Goal: Information Seeking & Learning: Learn about a topic

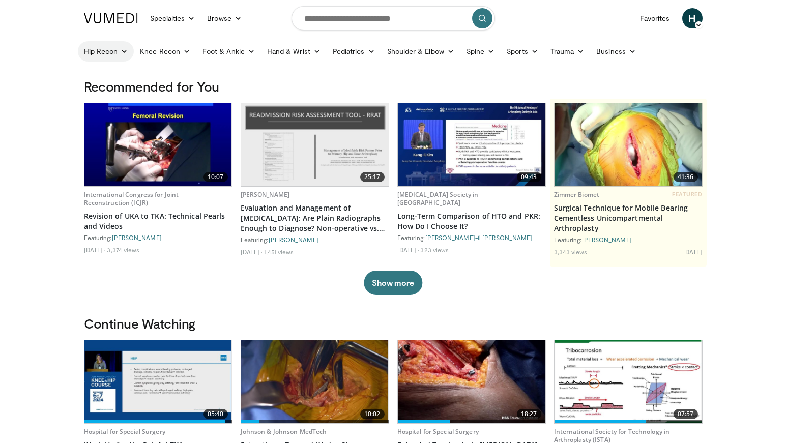
click at [127, 48] on icon at bounding box center [124, 51] width 7 height 7
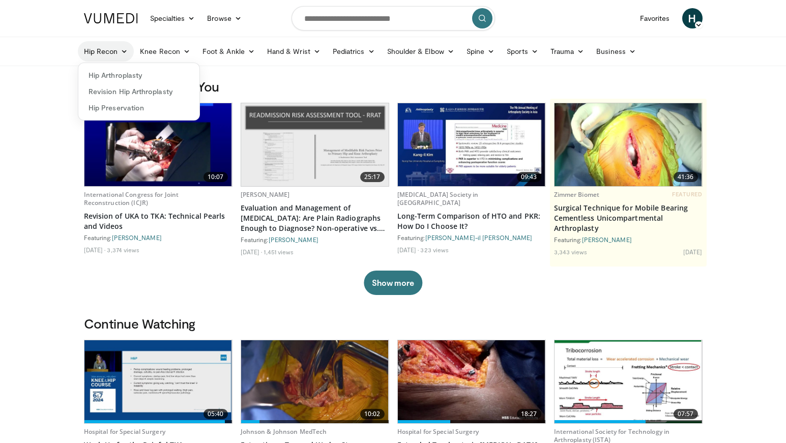
click at [127, 48] on icon at bounding box center [124, 51] width 7 height 7
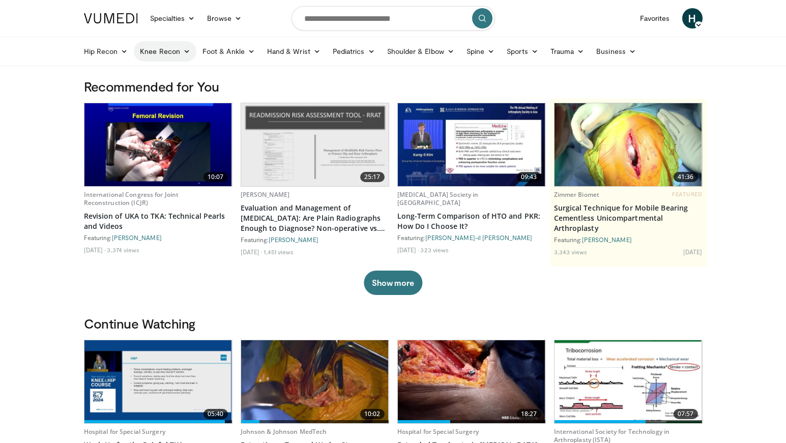
click at [184, 50] on icon at bounding box center [186, 51] width 7 height 7
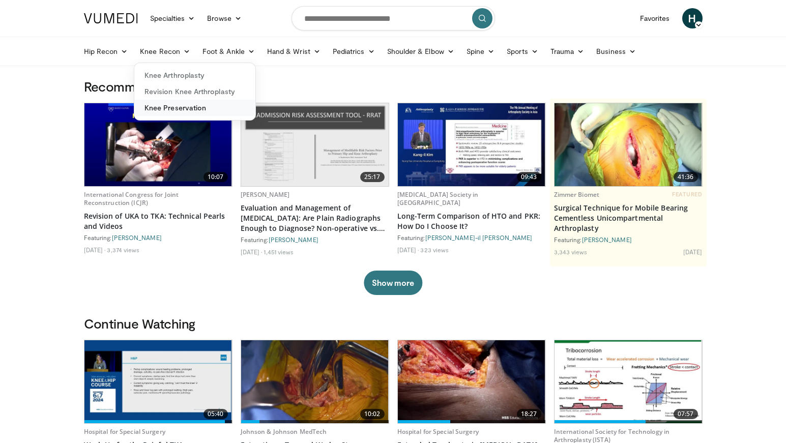
click at [181, 103] on link "Knee Preservation" at bounding box center [194, 108] width 121 height 16
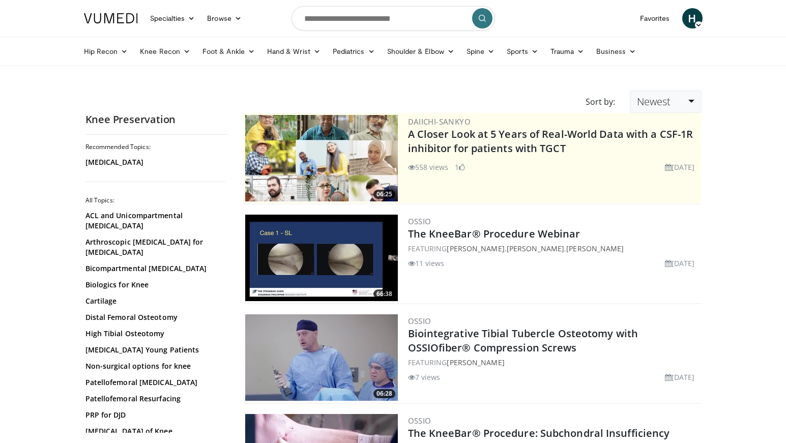
click at [690, 100] on link "Newest" at bounding box center [665, 102] width 70 height 22
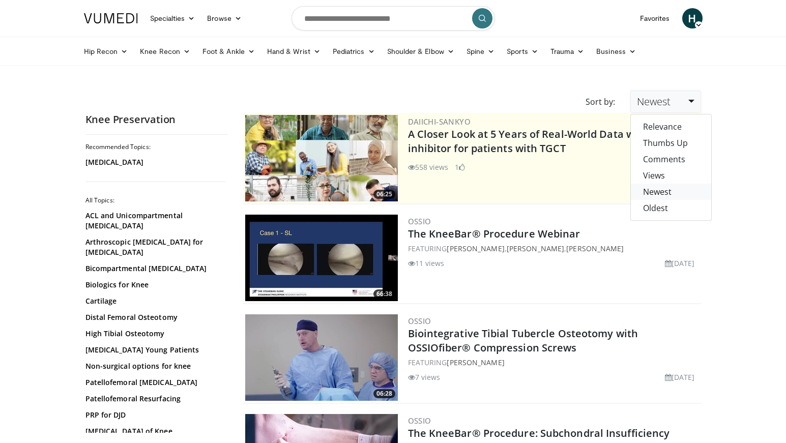
click at [665, 190] on link "Newest" at bounding box center [671, 192] width 80 height 16
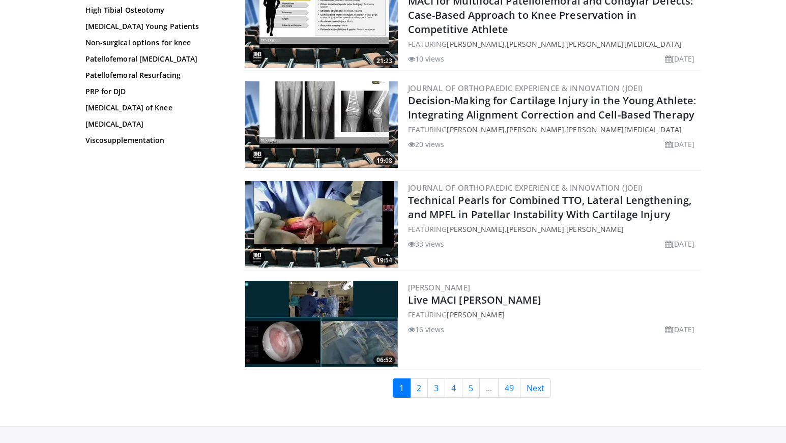
scroll to position [2391, 0]
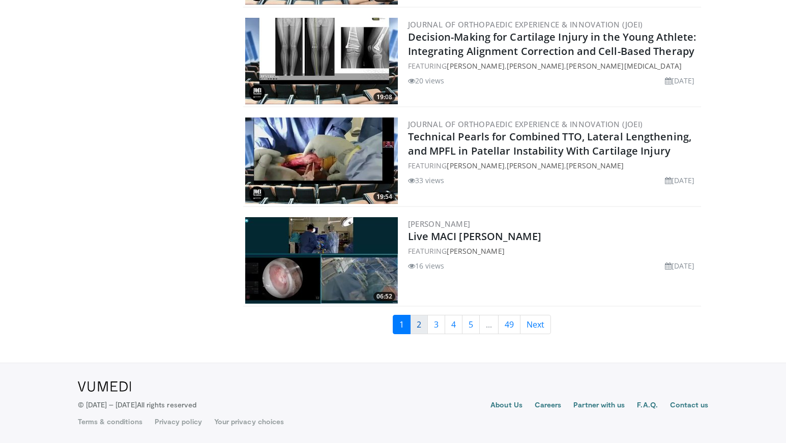
click at [417, 324] on link "2" at bounding box center [419, 324] width 18 height 19
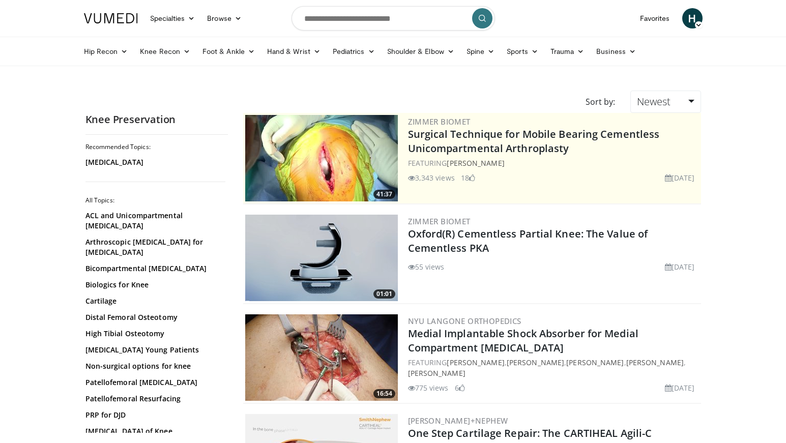
click at [111, 63] on ul "Hip Recon Hip Arthroplasty Revision Hip Arthroplasty Hip Preservation Knee Reco…" at bounding box center [393, 51] width 631 height 28
click at [110, 57] on link "Hip Recon" at bounding box center [106, 51] width 56 height 20
click at [121, 70] on link "Hip Arthroplasty" at bounding box center [138, 75] width 121 height 16
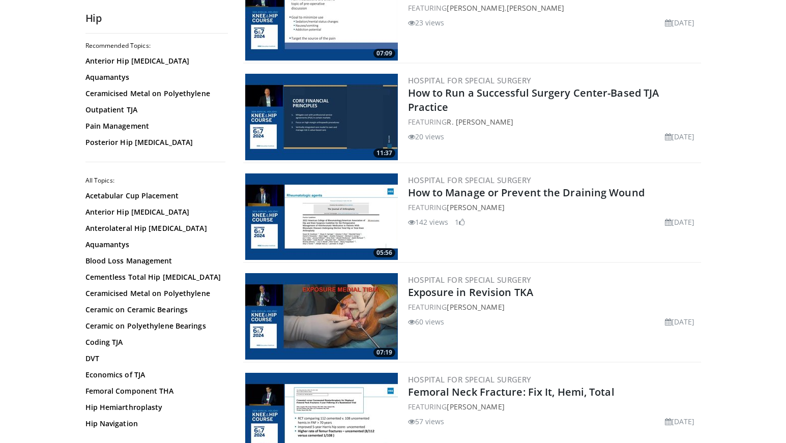
scroll to position [1465, 0]
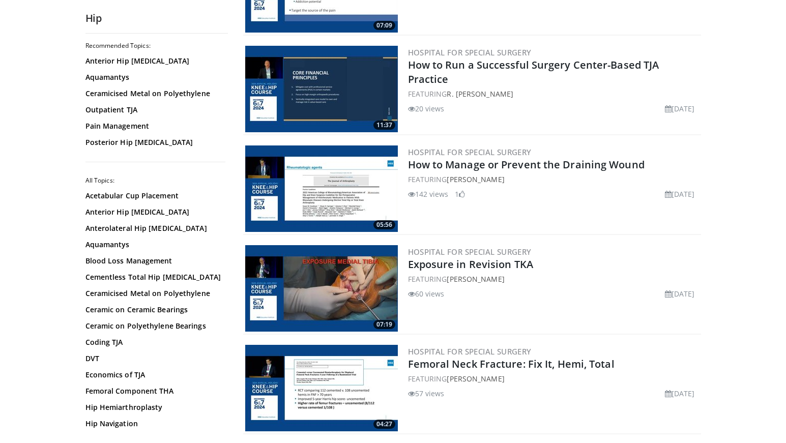
click at [357, 298] on img at bounding box center [321, 288] width 153 height 87
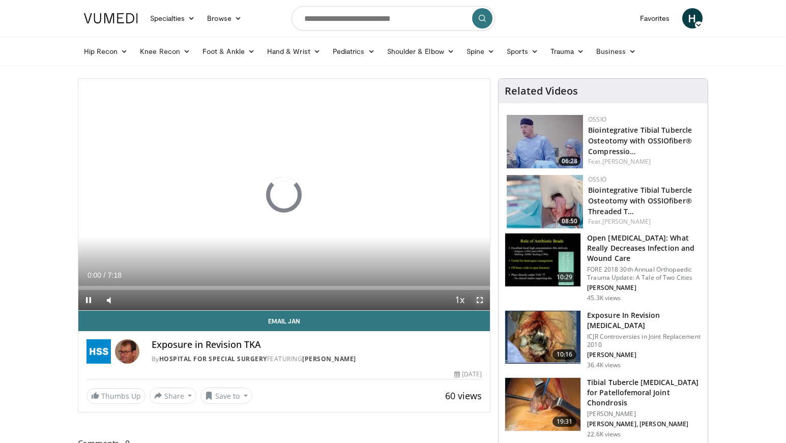
click at [484, 310] on span "Video Player" at bounding box center [480, 300] width 20 height 20
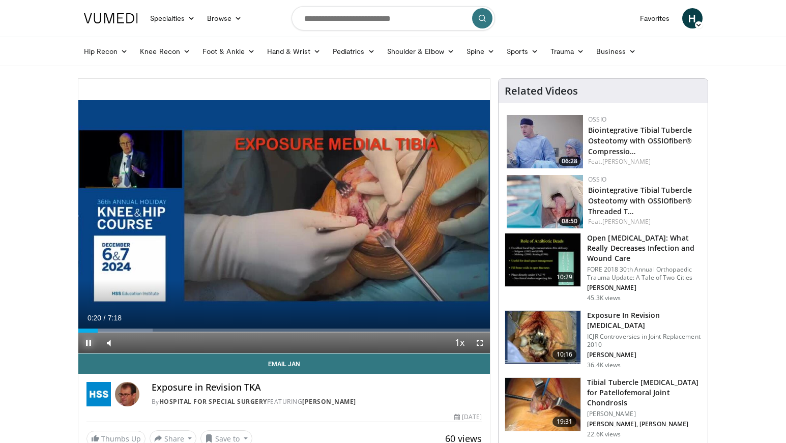
click at [85, 343] on span "Video Player" at bounding box center [88, 343] width 20 height 20
